Goal: Task Accomplishment & Management: Manage account settings

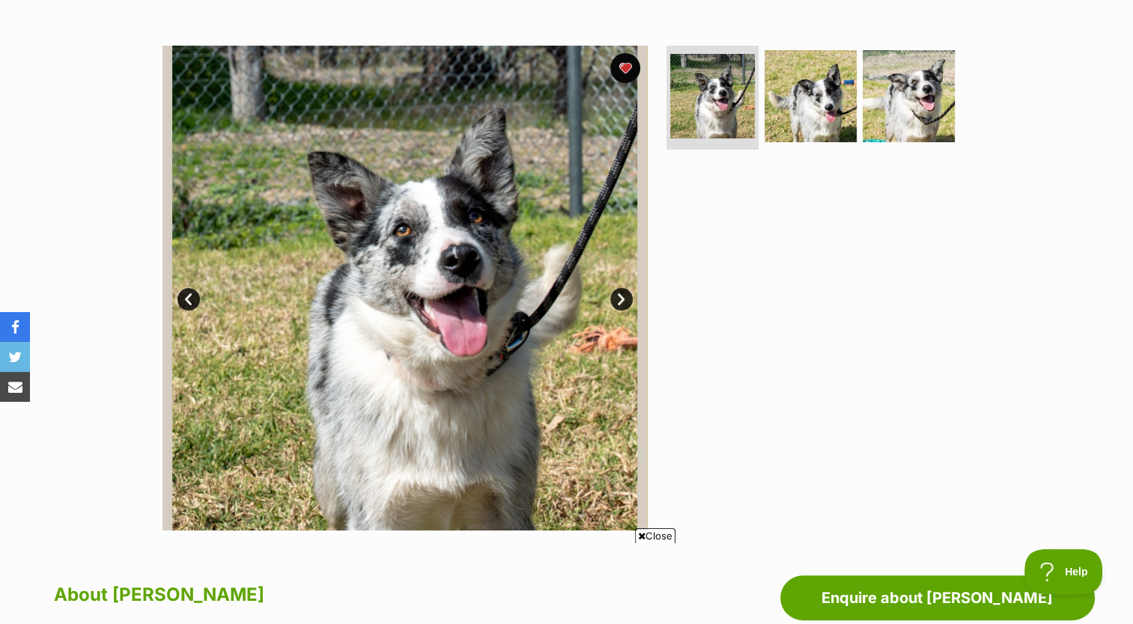
scroll to position [256, 0]
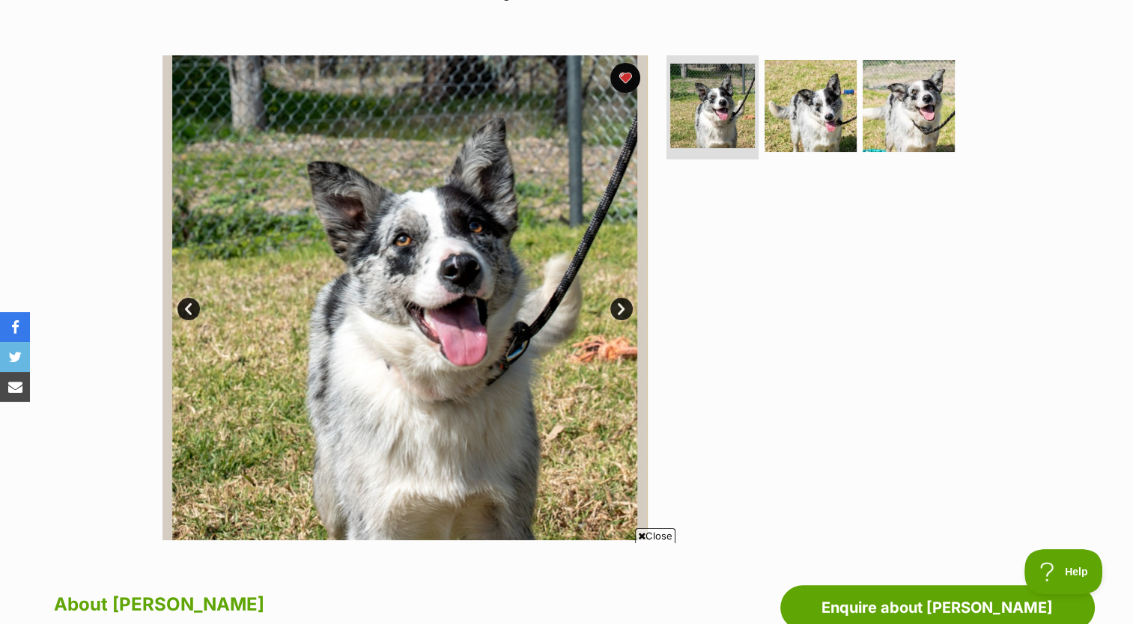
click at [618, 307] on link "Next" at bounding box center [621, 309] width 22 height 22
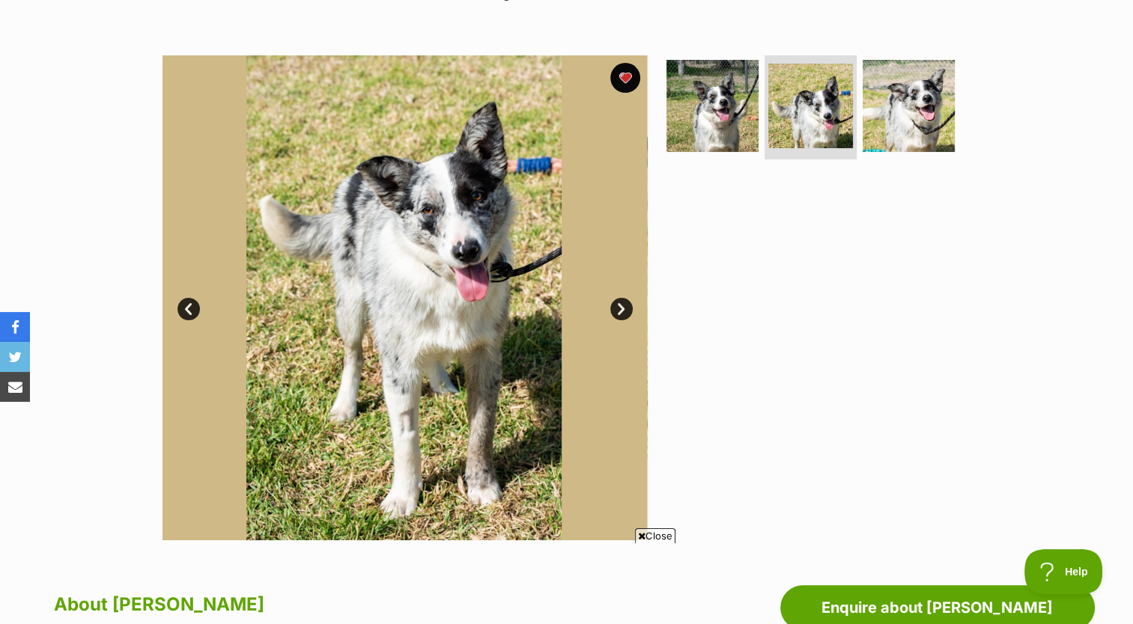
click at [618, 309] on link "Next" at bounding box center [621, 309] width 22 height 22
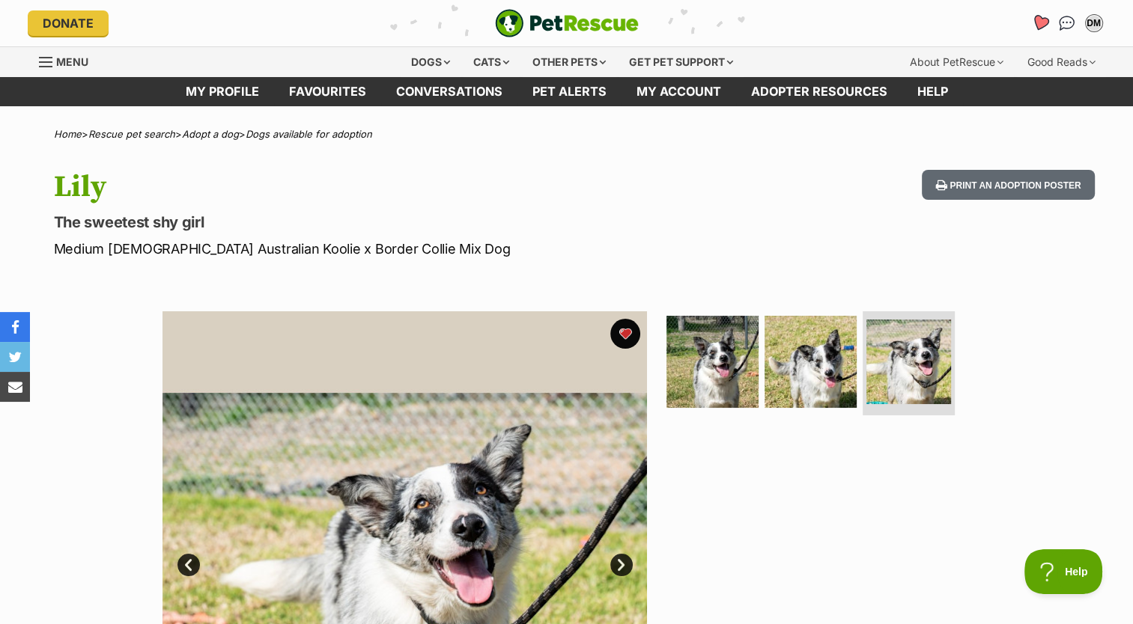
scroll to position [0, 0]
click at [1042, 26] on icon "Favourites" at bounding box center [1039, 22] width 18 height 17
